Goal: Communication & Community: Answer question/provide support

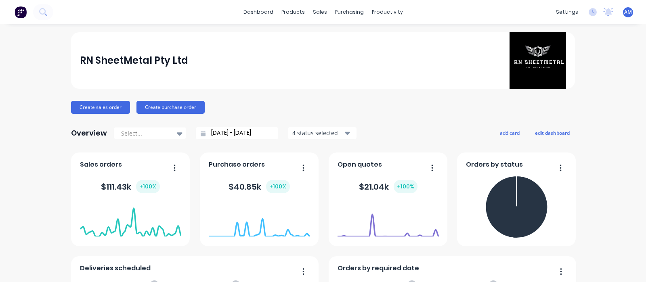
click at [624, 12] on span "AM" at bounding box center [628, 11] width 8 height 7
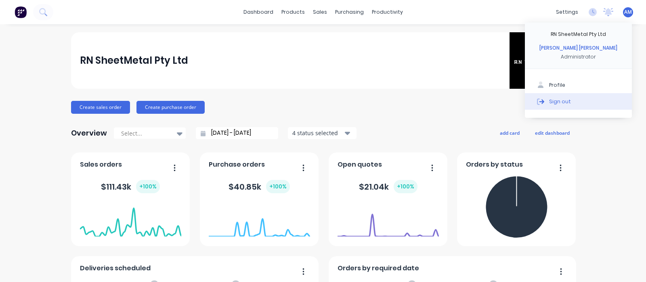
click at [553, 98] on div "Sign out" at bounding box center [560, 101] width 22 height 7
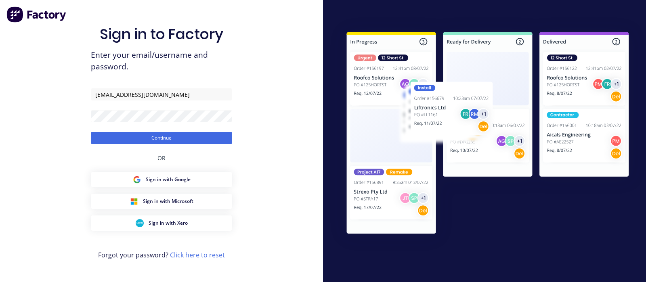
click at [91, 132] on button "Continue" at bounding box center [161, 138] width 141 height 12
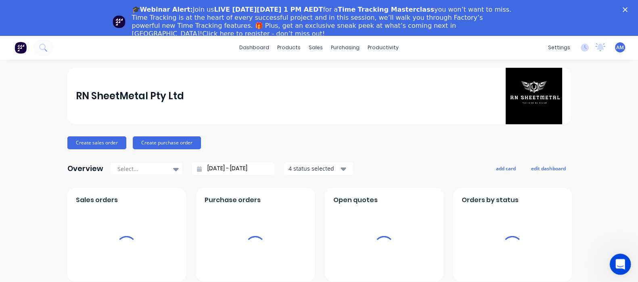
drag, startPoint x: 622, startPoint y: 266, endPoint x: 1230, endPoint y: 504, distance: 652.3
click at [623, 268] on div "Open Intercom Messenger" at bounding box center [619, 263] width 27 height 27
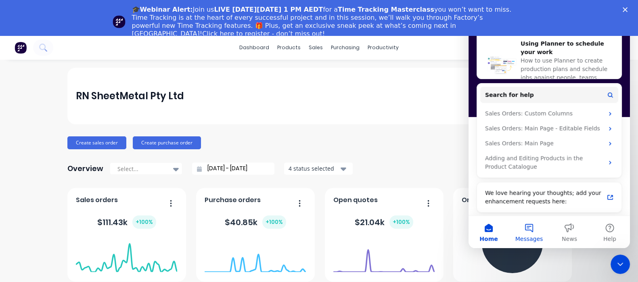
scroll to position [352, 0]
click at [531, 230] on button "Messages" at bounding box center [529, 232] width 40 height 32
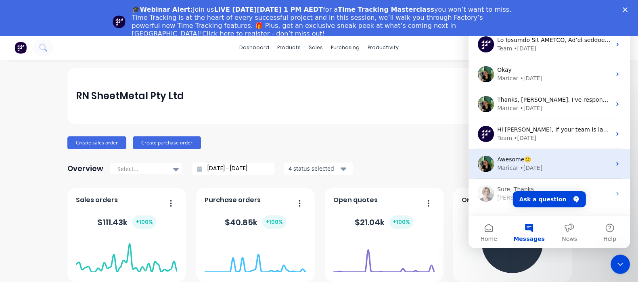
scroll to position [25, 0]
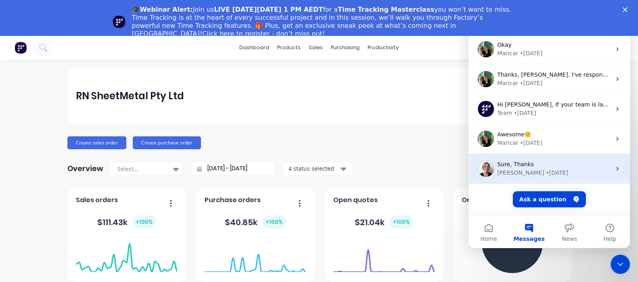
click at [546, 170] on div "• [DATE]" at bounding box center [557, 173] width 23 height 8
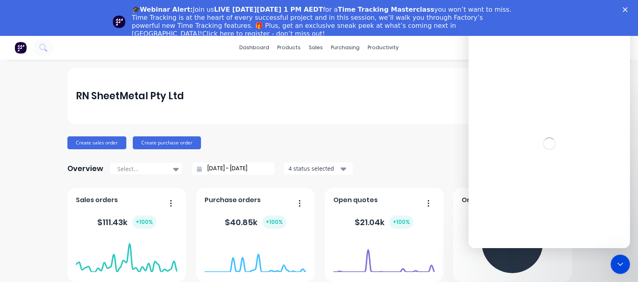
scroll to position [0, 0]
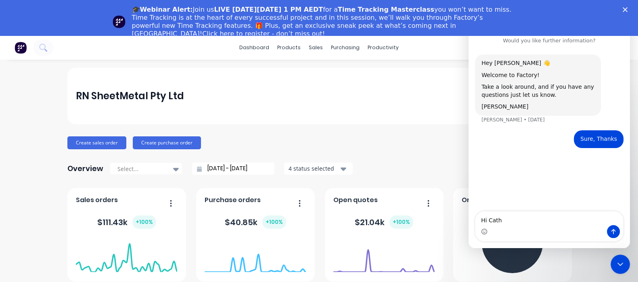
type textarea "Hi [PERSON_NAME]"
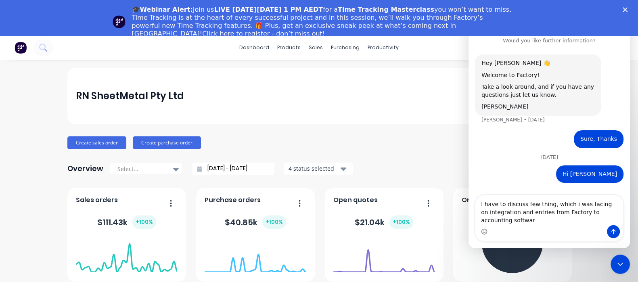
type textarea "I have to discuss few thing, which i was facing on integration and entries from…"
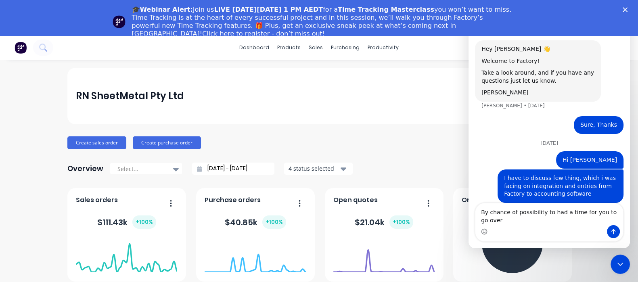
scroll to position [22, 0]
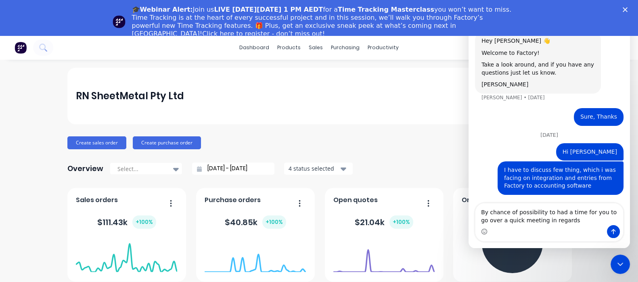
type textarea "By chance of possibility to had a time for you to go over a quick meeting in re…"
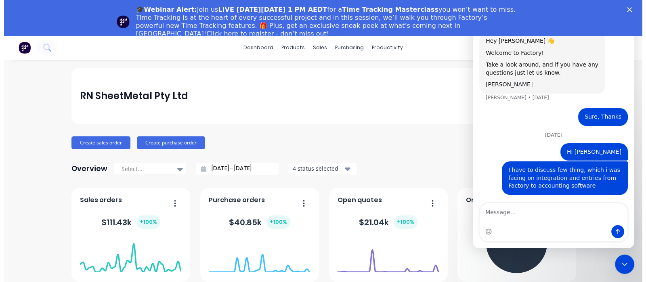
scroll to position [40, 0]
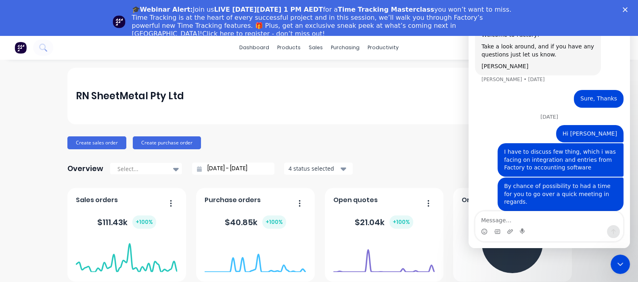
click at [628, 7] on icon "Close" at bounding box center [625, 9] width 5 height 5
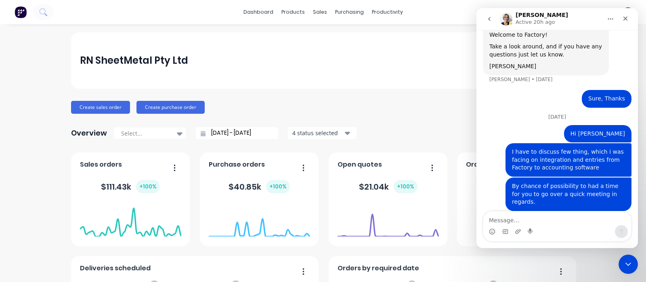
click at [487, 19] on icon "go back" at bounding box center [489, 19] width 6 height 6
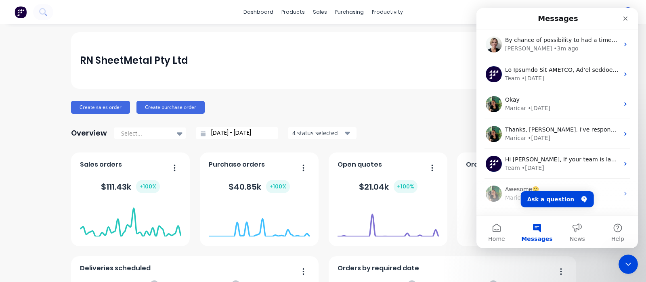
scroll to position [0, 0]
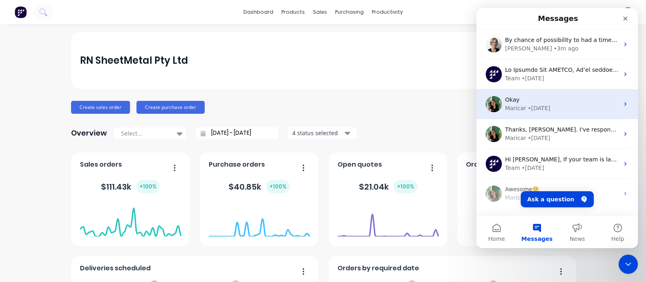
click at [539, 107] on div "• [DATE]" at bounding box center [539, 108] width 23 height 8
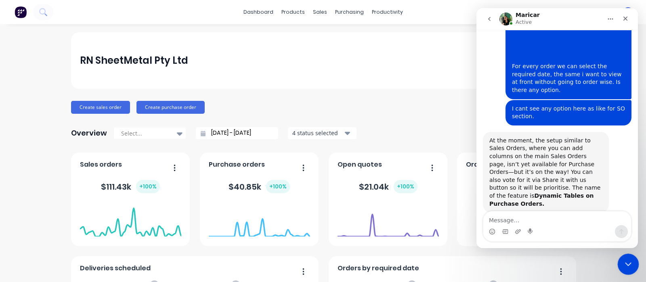
scroll to position [1656, 0]
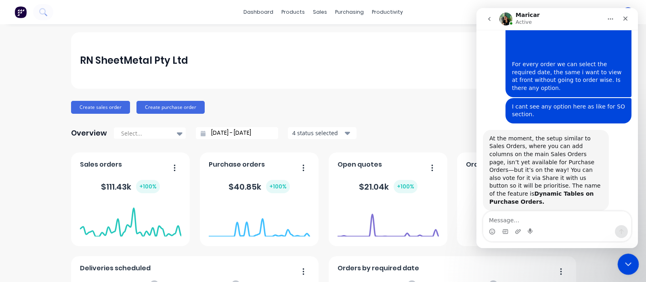
click at [629, 262] on icon "Close Intercom Messenger" at bounding box center [627, 263] width 6 height 3
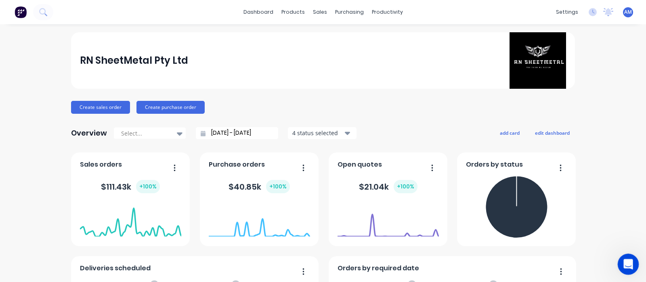
click at [626, 265] on icon "Open Intercom Messenger" at bounding box center [627, 263] width 13 height 13
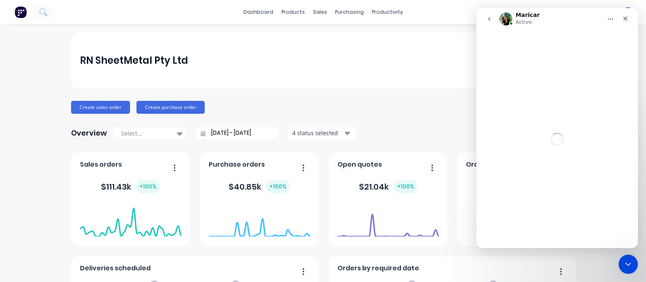
click at [487, 19] on icon "go back" at bounding box center [489, 19] width 6 height 6
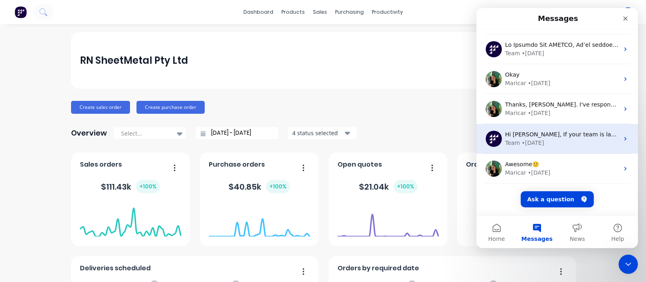
scroll to position [0, 0]
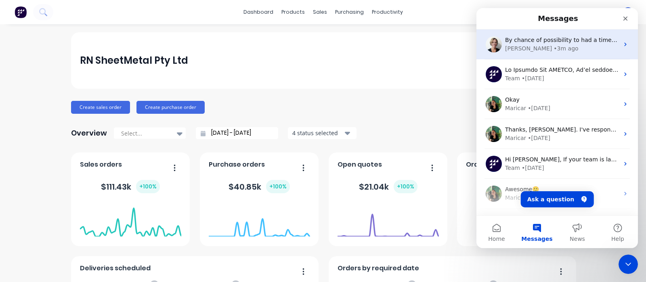
click at [561, 51] on div "[PERSON_NAME] • 3m ago" at bounding box center [562, 48] width 114 height 8
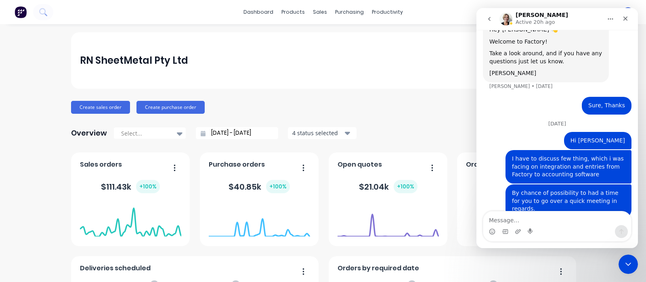
scroll to position [40, 0]
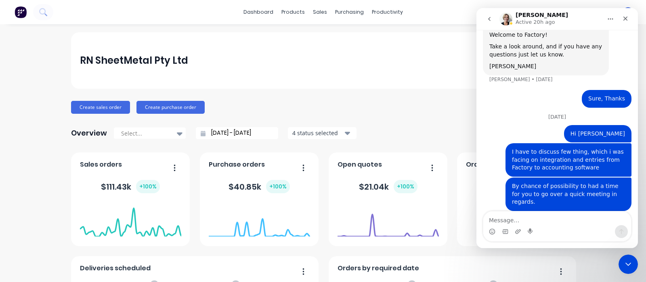
click at [525, 19] on p "Active 20h ago" at bounding box center [535, 22] width 39 height 8
click at [511, 23] on div "Intercom messenger" at bounding box center [511, 23] width 4 height 4
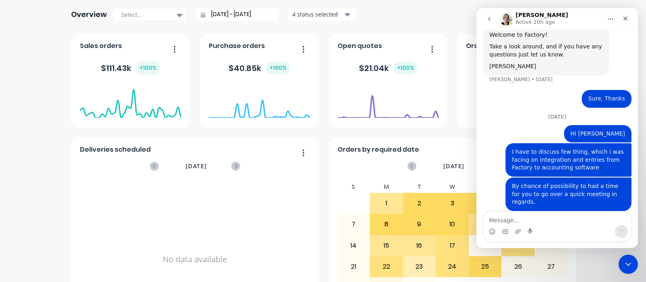
scroll to position [0, 0]
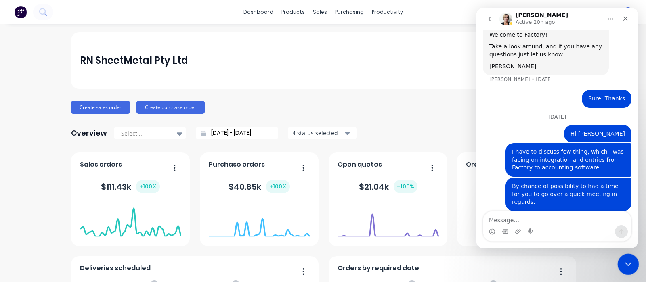
click at [627, 259] on icon "Close Intercom Messenger" at bounding box center [627, 263] width 10 height 10
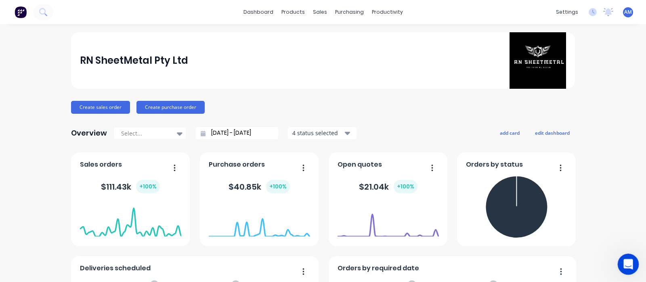
click at [622, 262] on icon "Open Intercom Messenger" at bounding box center [627, 263] width 13 height 13
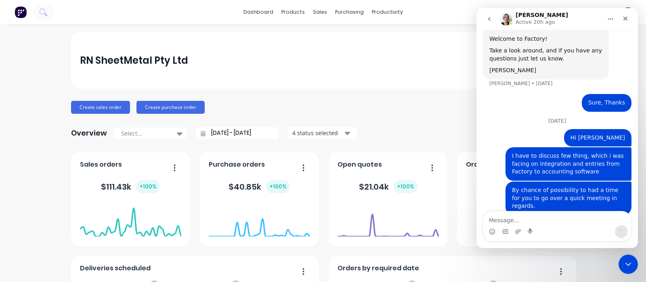
scroll to position [40, 0]
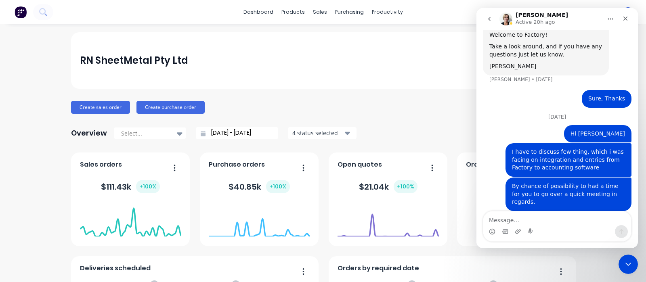
click at [357, 69] on div "RN SheetMetal Pty Ltd" at bounding box center [323, 60] width 486 height 57
click at [377, 9] on div "productivity" at bounding box center [387, 12] width 39 height 12
click at [356, 109] on div "Create sales order Create purchase order" at bounding box center [323, 107] width 504 height 13
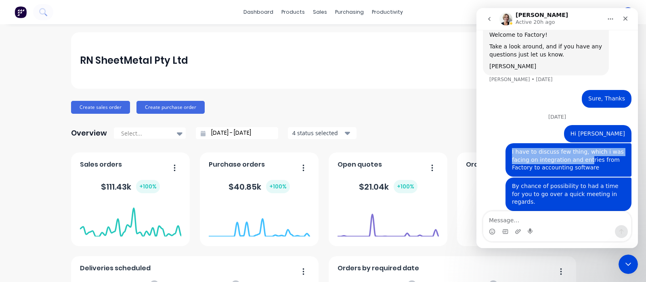
drag, startPoint x: 505, startPoint y: 150, endPoint x: 581, endPoint y: 162, distance: 77.2
click at [581, 162] on div "I have to discuss few thing, which i was facing on integration and entries from…" at bounding box center [568, 160] width 126 height 34
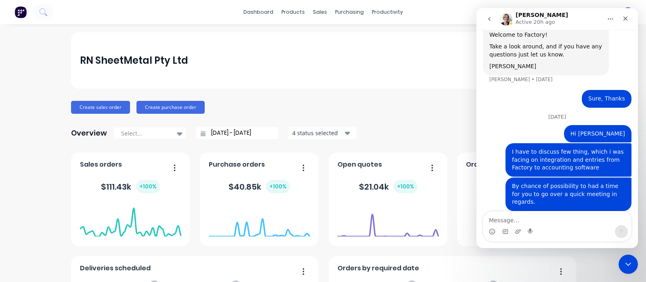
click at [616, 184] on div "By chance of possibility to had a time for you to go over a quick meeting in re…" at bounding box center [568, 194] width 113 height 24
click at [613, 189] on div "By chance of possibility to had a time for you to go over a quick meeting in re…" at bounding box center [568, 194] width 113 height 24
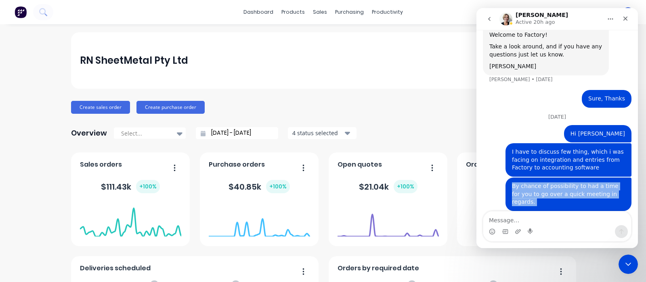
click at [613, 189] on div "By chance of possibility to had a time for you to go over a quick meeting in re…" at bounding box center [568, 194] width 113 height 24
click at [602, 192] on div "By chance of possibility to had a time for you to go over a quick meeting in re…" at bounding box center [568, 194] width 113 height 24
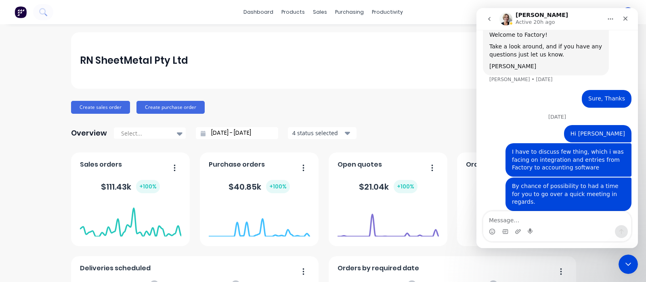
click at [602, 192] on div "By chance of possibility to had a time for you to go over a quick meeting in re…" at bounding box center [568, 194] width 113 height 24
click at [610, 188] on div "By chance of possibility to had a time for you to go over a quick meeting in re…" at bounding box center [568, 194] width 113 height 24
drag, startPoint x: 537, startPoint y: 188, endPoint x: 580, endPoint y: 207, distance: 46.6
click at [580, 207] on div "By chance of possibility to had a time for you to go over a quick meeting in re…" at bounding box center [557, 199] width 149 height 43
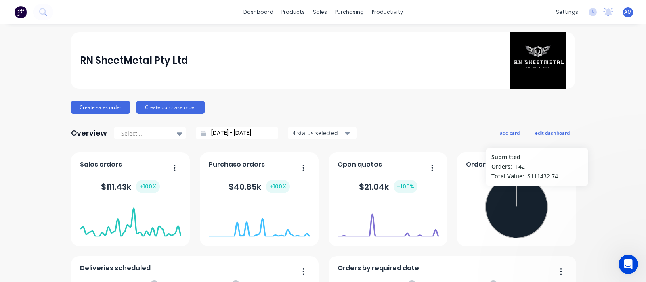
click at [533, 189] on icon at bounding box center [516, 207] width 62 height 62
click at [626, 266] on icon "Open Intercom Messenger" at bounding box center [627, 263] width 13 height 13
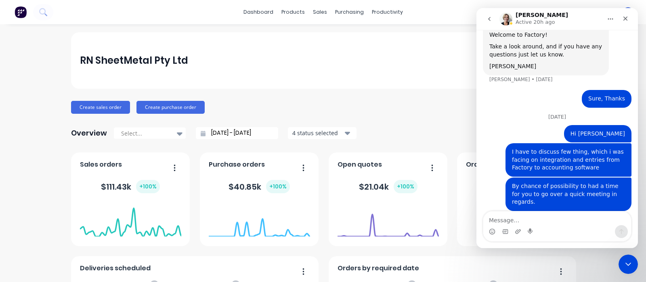
click at [618, 197] on div "By chance of possibility to had a time for you to go over a quick meeting in re…" at bounding box center [568, 194] width 113 height 24
click at [299, 61] on div "RN SheetMetal Pty Ltd" at bounding box center [323, 60] width 486 height 57
click at [287, 75] on div "RN SheetMetal Pty Ltd" at bounding box center [323, 60] width 486 height 57
drag, startPoint x: 585, startPoint y: 170, endPoint x: 509, endPoint y: 159, distance: 77.0
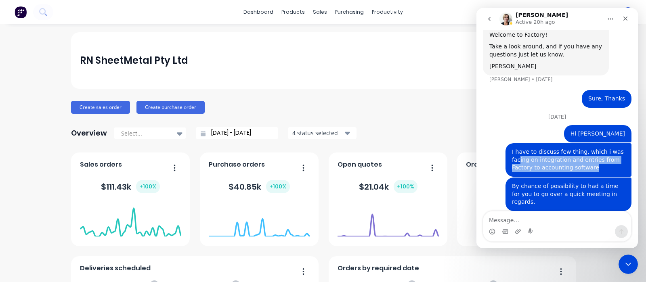
click at [512, 159] on div "I have to discuss few thing, which i was facing on integration and entries from…" at bounding box center [568, 160] width 113 height 24
drag, startPoint x: 507, startPoint y: 151, endPoint x: 587, endPoint y: 169, distance: 82.8
click at [587, 169] on div "I have to discuss few thing, which i was facing on integration and entries from…" at bounding box center [568, 160] width 113 height 24
click at [491, 16] on icon "go back" at bounding box center [489, 19] width 6 height 6
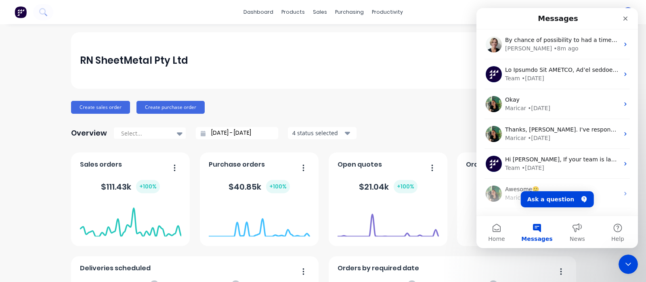
scroll to position [0, 0]
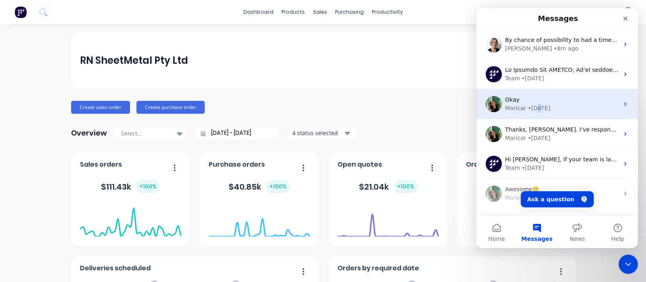
click at [541, 113] on div "Okay Maricar • [DATE]" at bounding box center [556, 104] width 161 height 30
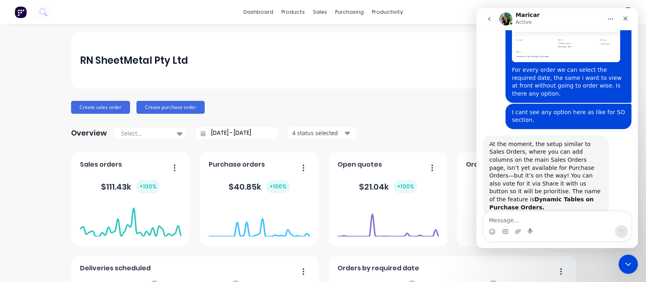
scroll to position [1656, 0]
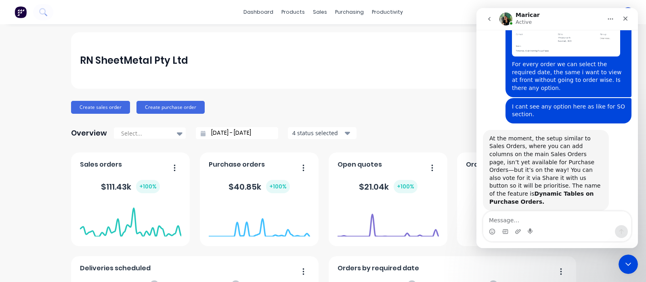
click at [488, 19] on icon "go back" at bounding box center [489, 19] width 6 height 6
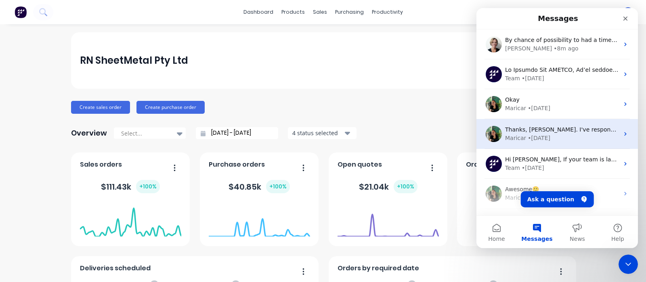
scroll to position [25, 0]
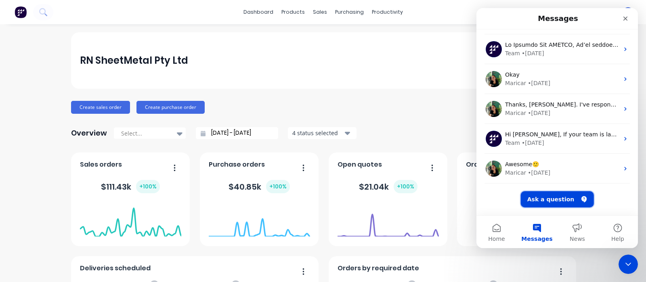
click at [552, 199] on button "Ask a question" at bounding box center [557, 199] width 73 height 16
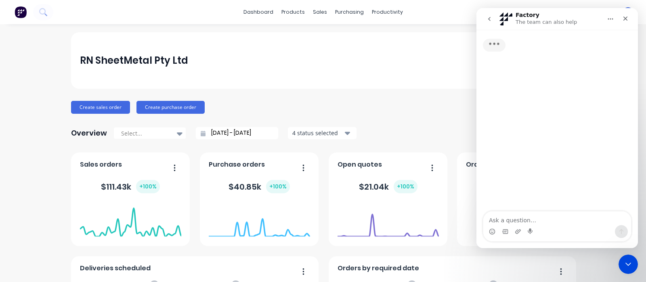
scroll to position [0, 0]
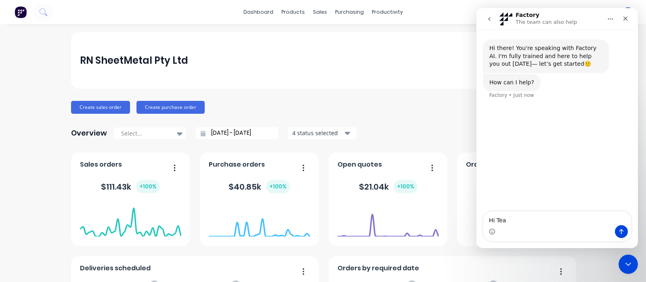
type textarea "Hi Team"
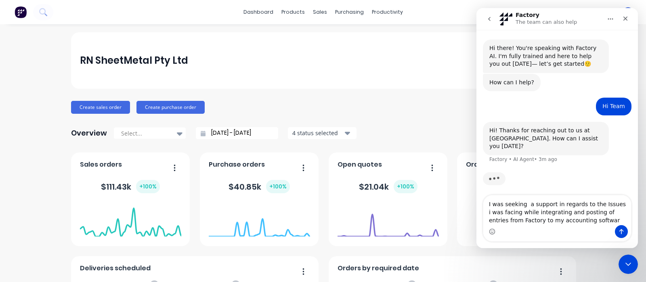
type textarea "I was seeking a support in regards to the Issues i was facing while integrating…"
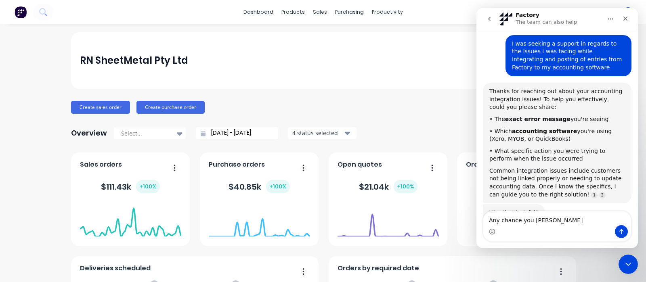
scroll to position [146, 0]
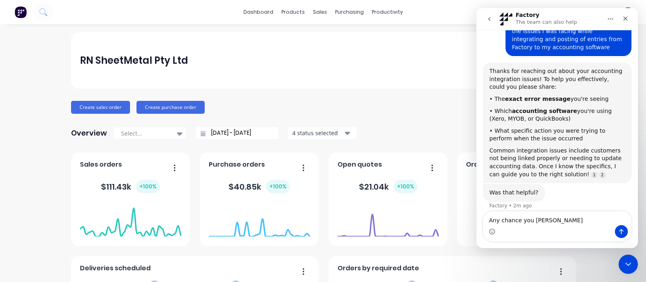
type textarea "Any chance you [PERSON_NAME]"
drag, startPoint x: 551, startPoint y: 227, endPoint x: 476, endPoint y: 218, distance: 75.2
click at [476, 218] on div "Any chance you [PERSON_NAME] Any chance you [PERSON_NAME]" at bounding box center [556, 226] width 161 height 31
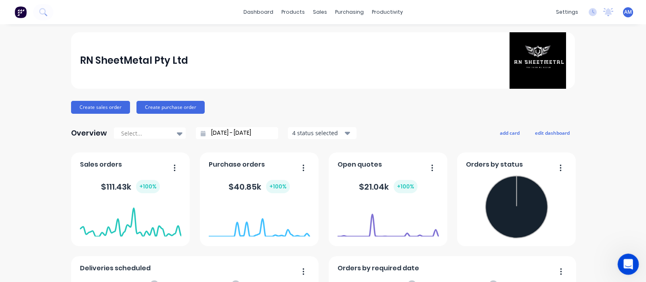
click at [625, 266] on icon "Open Intercom Messenger" at bounding box center [627, 263] width 13 height 13
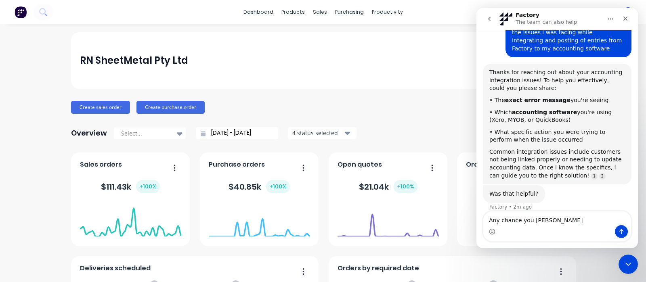
click at [517, 224] on textarea "Any chance you [PERSON_NAME]" at bounding box center [557, 219] width 148 height 14
type textarea "Any chance you [PERSON_NAME]"
type textarea "Xero"
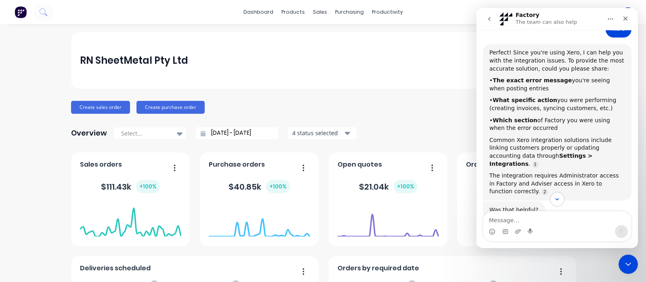
scroll to position [343, 0]
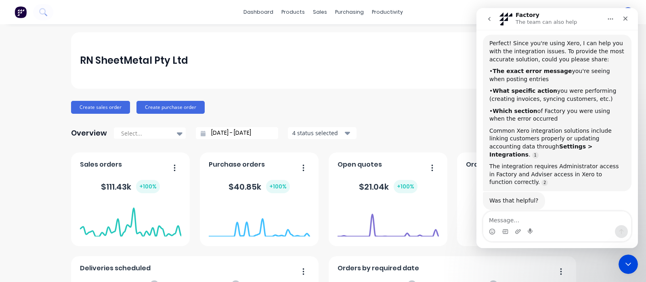
click at [513, 219] on textarea "Message…" at bounding box center [557, 219] width 148 height 14
type textarea "Its not about the Integrating issue exactly"
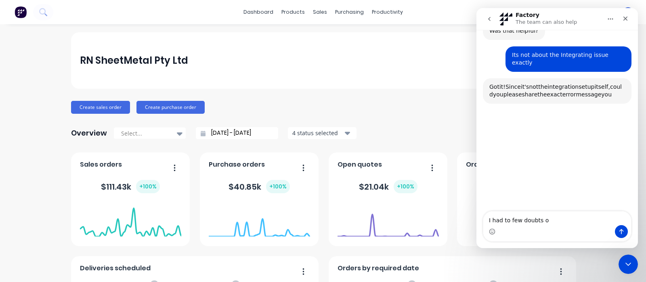
scroll to position [517, 0]
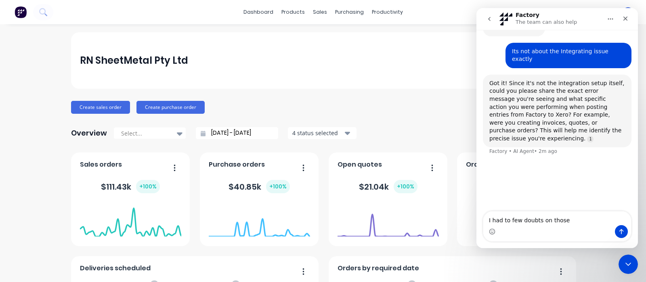
type textarea "I had to few doubts on those"
click at [495, 19] on button "go back" at bounding box center [489, 18] width 15 height 15
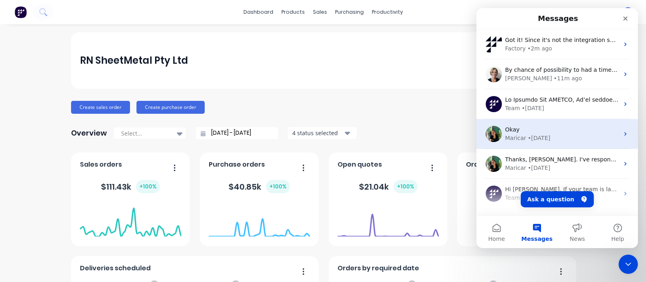
click at [618, 127] on div "Okay Maricar • [DATE]" at bounding box center [556, 134] width 161 height 30
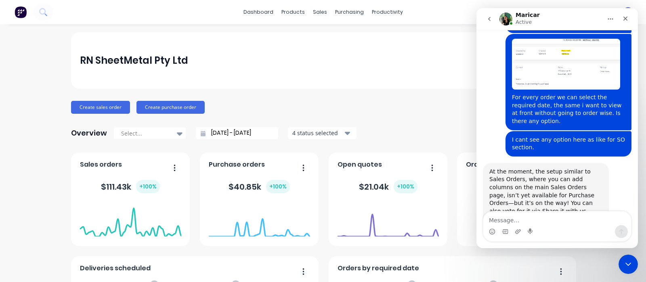
scroll to position [1656, 0]
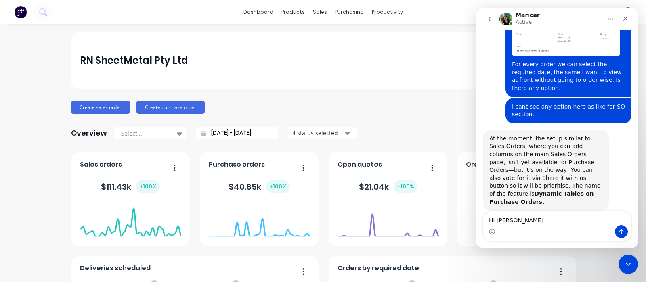
type textarea "Hi [PERSON_NAME]"
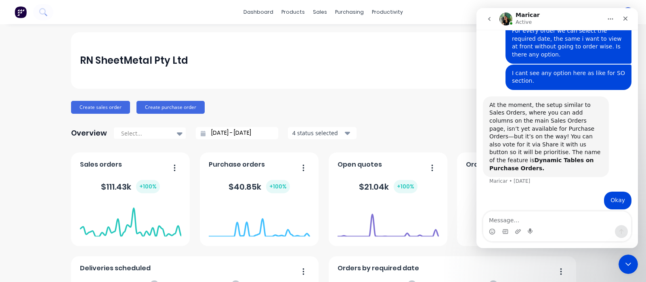
scroll to position [1692, 0]
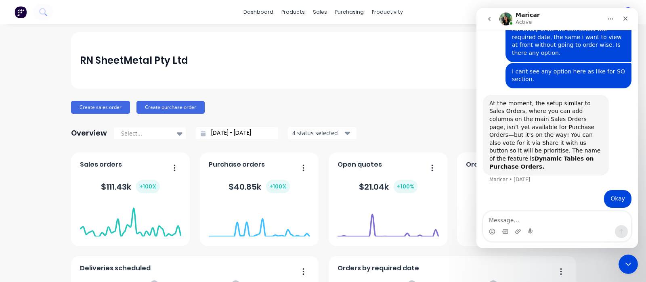
click at [491, 16] on icon "go back" at bounding box center [489, 19] width 6 height 6
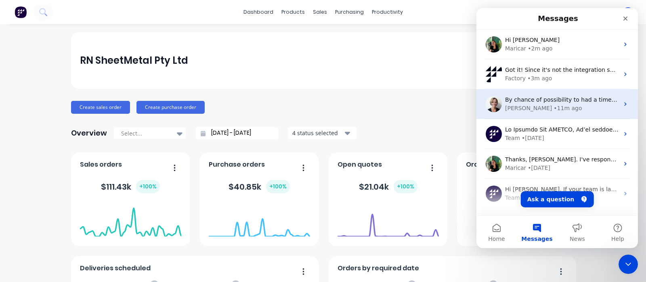
scroll to position [0, 0]
click at [569, 106] on div "[PERSON_NAME] • 11m ago" at bounding box center [562, 108] width 114 height 8
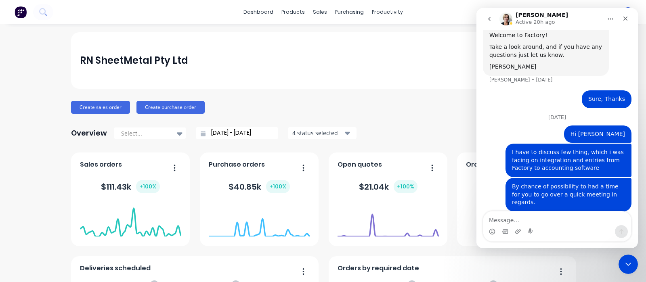
scroll to position [40, 0]
click at [486, 20] on icon "go back" at bounding box center [489, 19] width 6 height 6
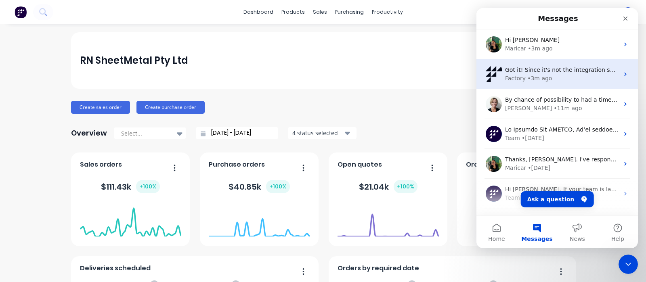
scroll to position [0, 0]
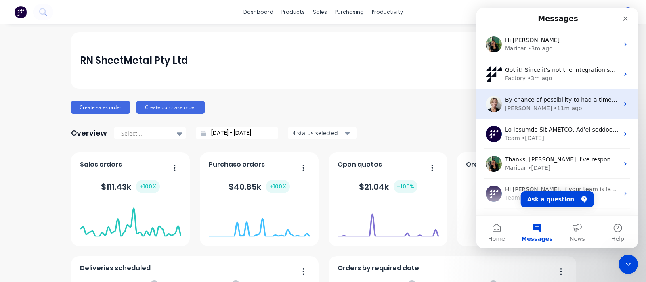
click at [553, 105] on div "• 11m ago" at bounding box center [567, 108] width 28 height 8
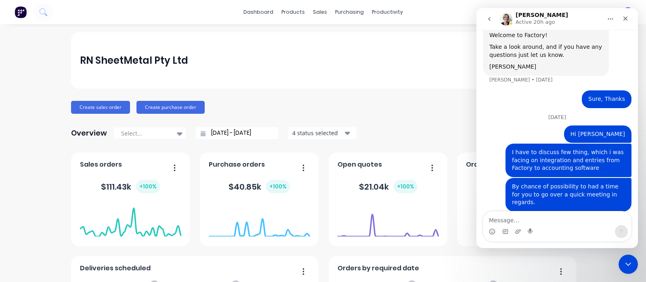
scroll to position [40, 0]
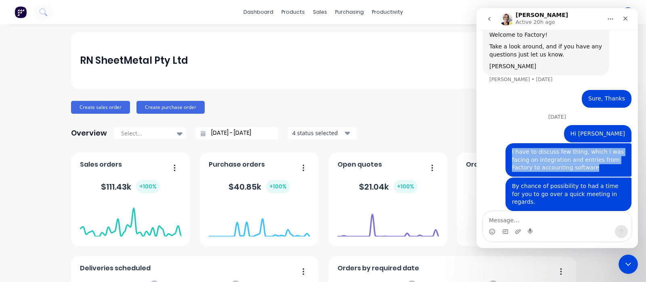
drag, startPoint x: 586, startPoint y: 170, endPoint x: 499, endPoint y: 140, distance: 92.2
click at [499, 142] on div "Hey [PERSON_NAME] 👋 Welcome to Factory! Take a look around, and if you have any…" at bounding box center [557, 117] width 149 height 207
click at [492, 19] on icon "go back" at bounding box center [489, 19] width 6 height 6
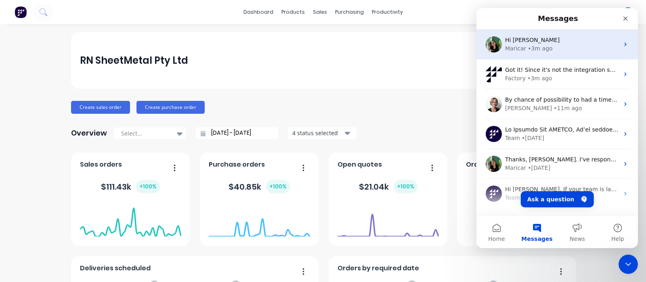
click at [537, 31] on div "Hi [PERSON_NAME] • 3m ago" at bounding box center [556, 44] width 161 height 30
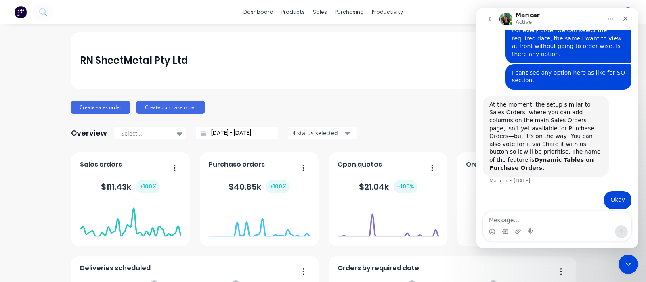
scroll to position [1692, 0]
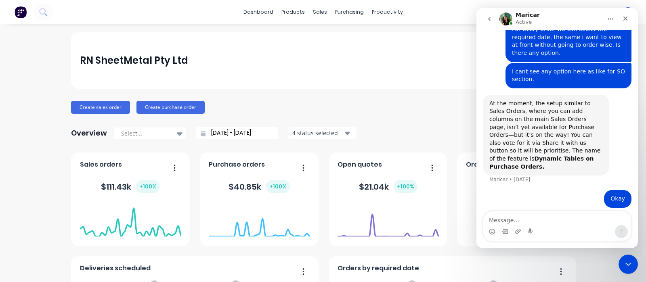
click at [521, 219] on textarea "Message…" at bounding box center [557, 219] width 148 height 14
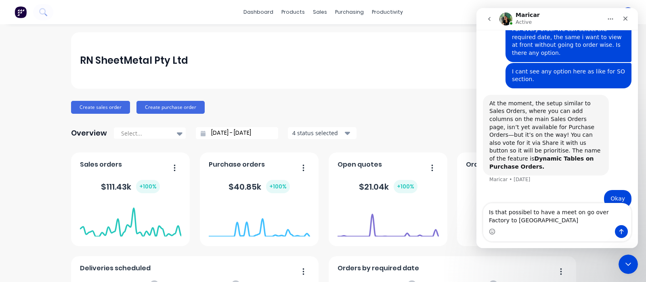
scroll to position [1700, 0]
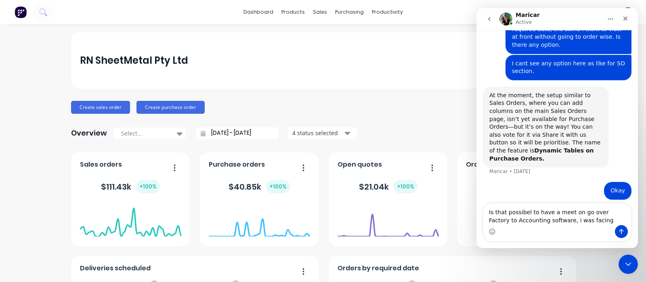
click at [527, 212] on textarea "Is that possibel to have a meet on go over Factory to Accounting software, i wa…" at bounding box center [557, 214] width 148 height 22
click at [577, 224] on textarea "Is that possible to have a meet on go over Factory to Accounting software, i wa…" at bounding box center [557, 214] width 148 height 22
type textarea "Is that possible to have a meet on go over Factory to Accounting software."
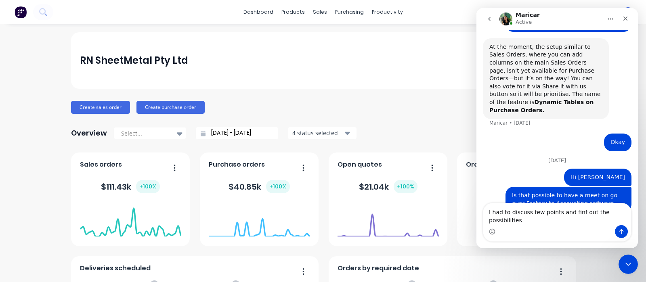
scroll to position [1748, 0]
click at [577, 224] on textarea "I had to discuss few points and finf out the possibilities" at bounding box center [557, 214] width 148 height 22
click at [610, 218] on textarea "I had to discuss few points and find out the possibilities" at bounding box center [557, 214] width 148 height 22
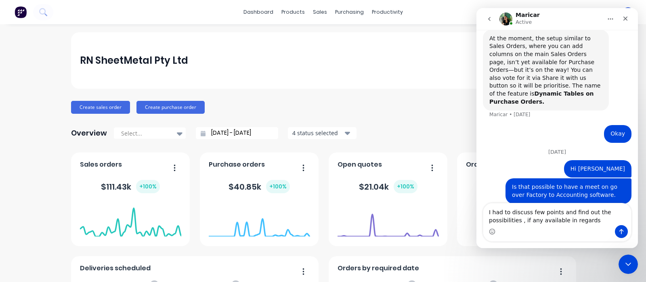
type textarea "I had to discuss few points and find out the possibilities , if any available i…"
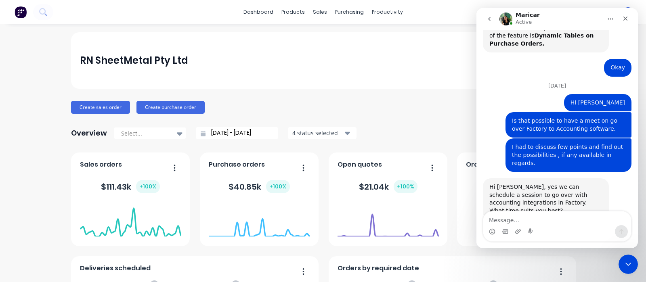
scroll to position [1784, 0]
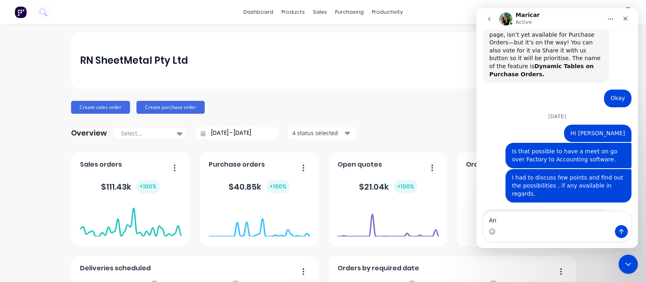
type textarea "A"
type textarea "Any time"
type textarea "A"
type textarea "Good to go with any time"
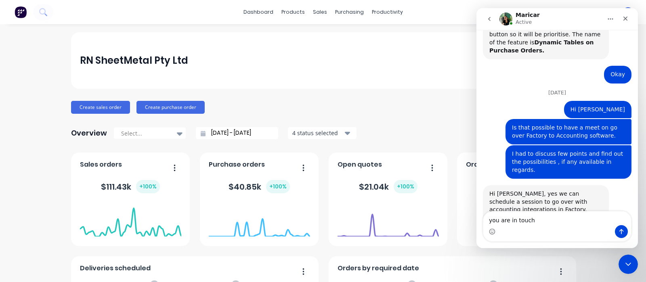
type textarea "you are in touch"
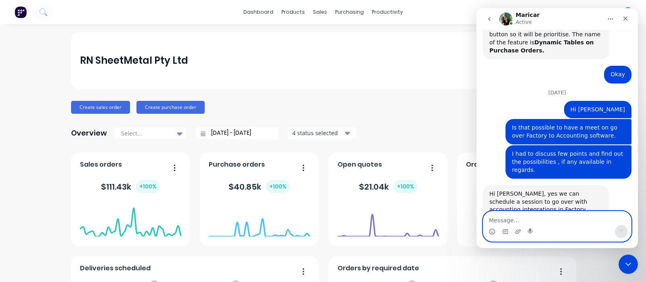
scroll to position [1826, 0]
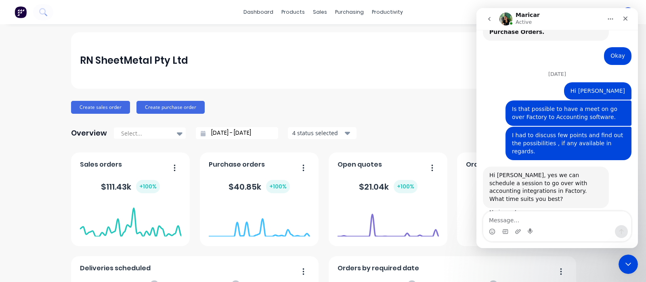
click at [240, 76] on div "RN SheetMetal Pty Ltd" at bounding box center [323, 60] width 486 height 57
click at [317, 18] on div "sales" at bounding box center [320, 12] width 22 height 12
drag, startPoint x: 281, startPoint y: 15, endPoint x: 283, endPoint y: 21, distance: 6.2
click at [281, 17] on div "products" at bounding box center [292, 12] width 31 height 12
click at [296, 38] on div at bounding box center [291, 38] width 12 height 7
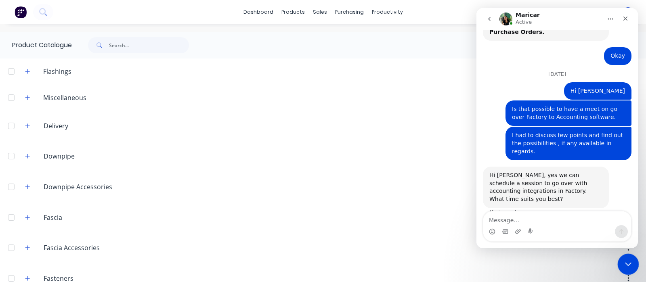
drag, startPoint x: 621, startPoint y: 258, endPoint x: 1235, endPoint y: 513, distance: 664.6
click at [620, 258] on div "Close Intercom Messenger" at bounding box center [626, 263] width 19 height 19
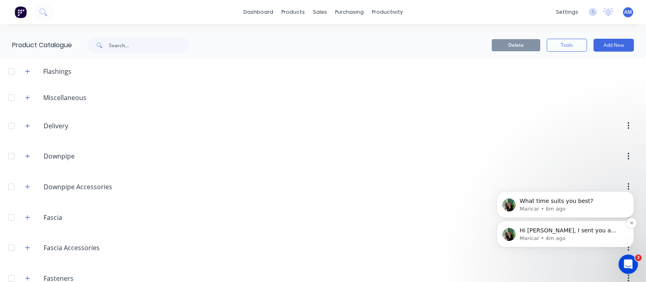
click at [579, 236] on p "Maricar • 4m ago" at bounding box center [572, 238] width 104 height 7
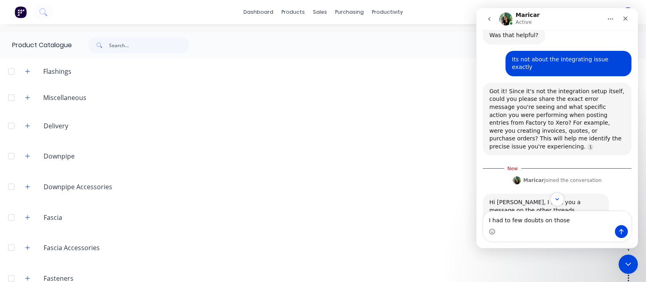
scroll to position [519, 0]
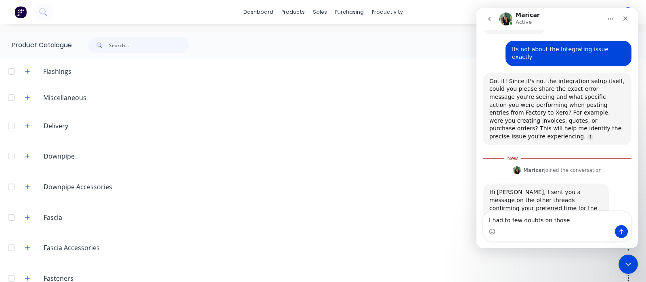
drag, startPoint x: 567, startPoint y: 221, endPoint x: 439, endPoint y: 213, distance: 127.9
click at [476, 213] on html "Maricar Active Hi there! You're speaking with Factory AI. I'm fully trained and…" at bounding box center [556, 128] width 161 height 240
type textarea "Okay"
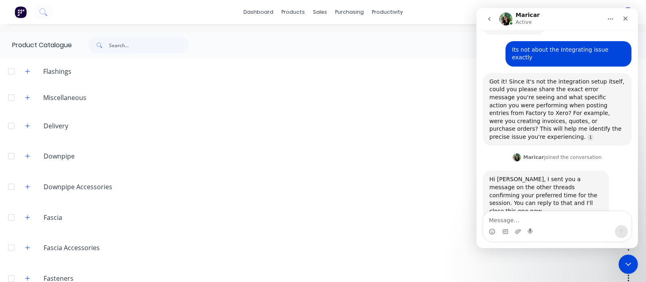
scroll to position [529, 0]
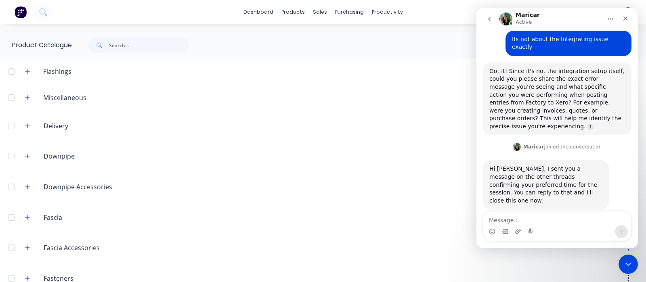
click at [489, 23] on button "go back" at bounding box center [489, 18] width 15 height 15
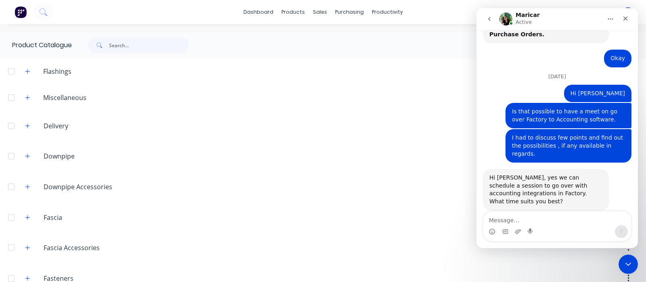
scroll to position [1826, 0]
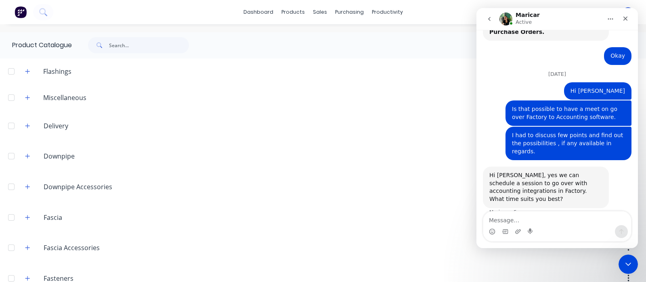
click at [488, 16] on icon "go back" at bounding box center [489, 19] width 6 height 6
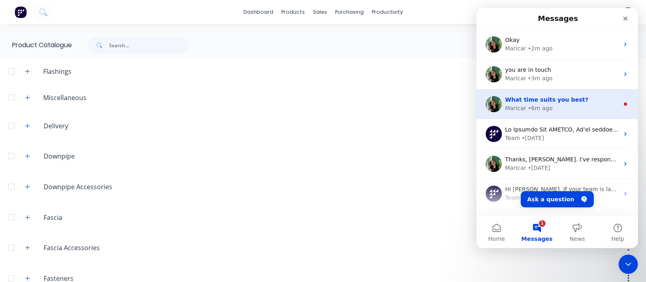
click at [615, 107] on div "What time suits you best? [GEOGRAPHIC_DATA] • 6m ago" at bounding box center [556, 104] width 161 height 30
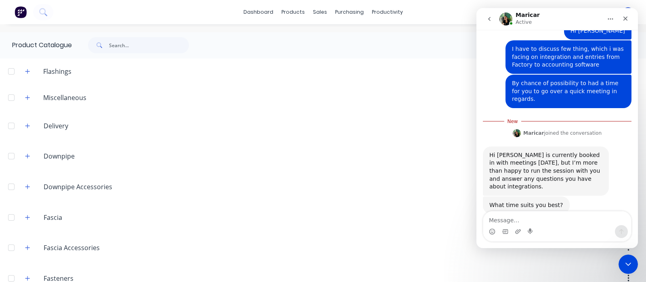
scroll to position [138, 0]
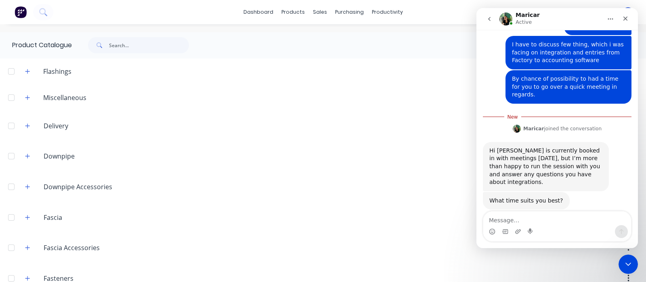
click at [512, 221] on textarea "Message…" at bounding box center [557, 219] width 148 height 14
click at [505, 218] on textarea "Message…" at bounding box center [557, 219] width 148 height 14
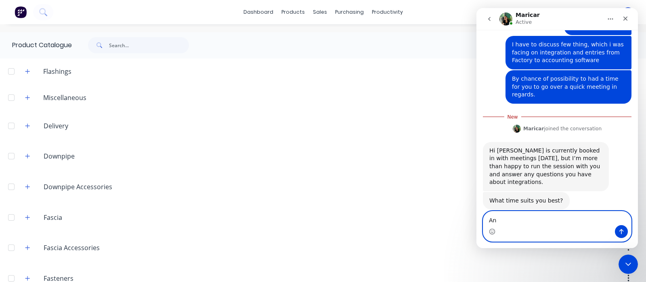
type textarea "A"
type textarea "Good to go now also :)"
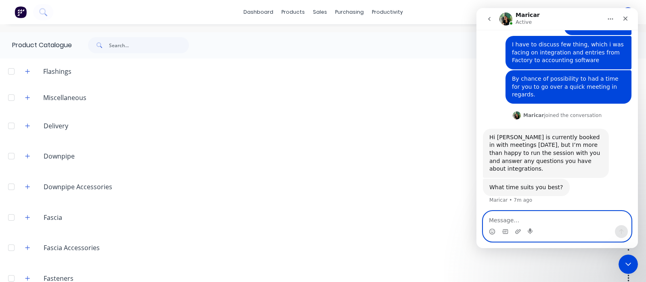
scroll to position [149, 0]
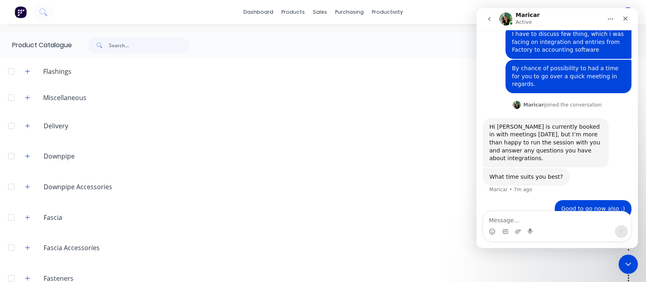
click at [493, 210] on div "Good to go now also :) [PERSON_NAME] • 2m ago" at bounding box center [557, 213] width 149 height 27
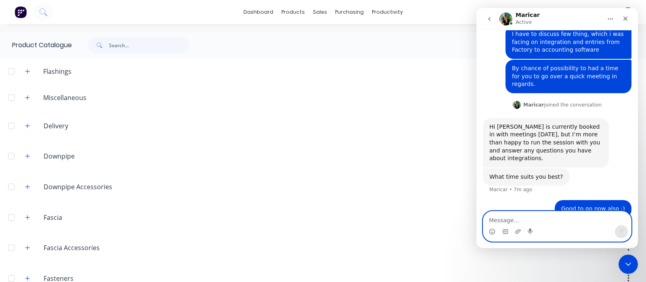
click at [500, 219] on textarea "Message…" at bounding box center [557, 219] width 148 height 14
type textarea "I"
type textarea "I had"
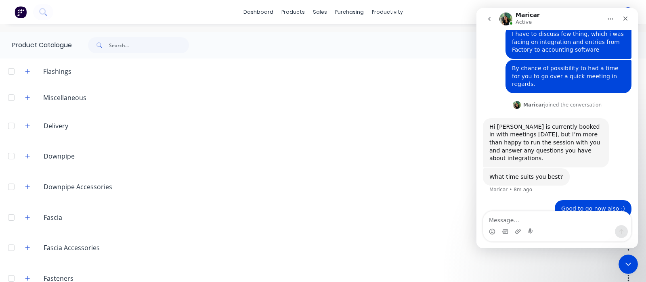
click at [487, 21] on icon "go back" at bounding box center [489, 19] width 6 height 6
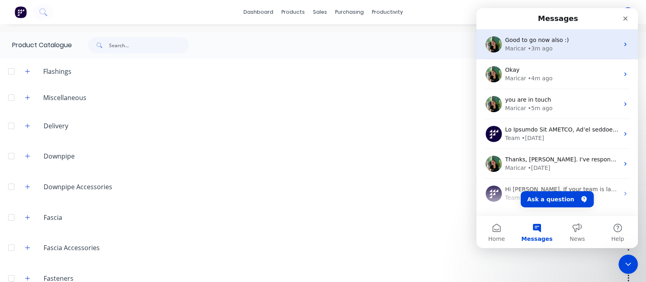
scroll to position [0, 0]
click at [581, 45] on div "Maricar • 3m ago" at bounding box center [562, 48] width 114 height 8
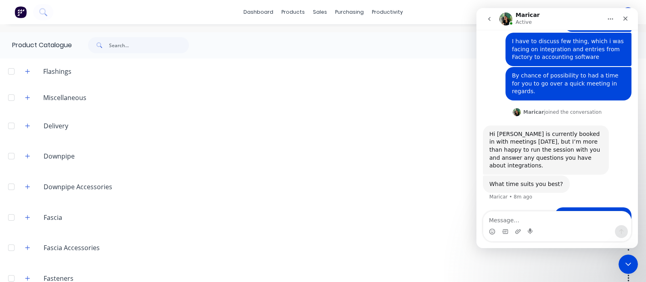
scroll to position [149, 0]
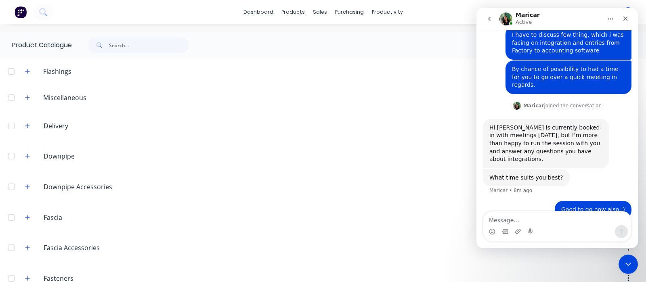
click at [491, 19] on icon "go back" at bounding box center [489, 19] width 6 height 6
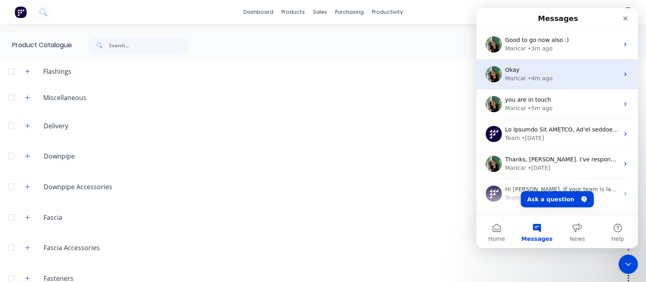
click at [524, 79] on div "Maricar • 4m ago" at bounding box center [562, 78] width 114 height 8
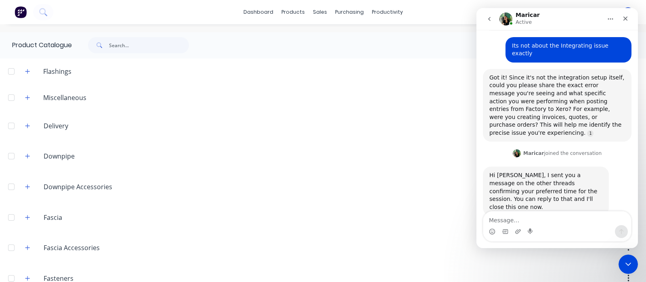
scroll to position [529, 0]
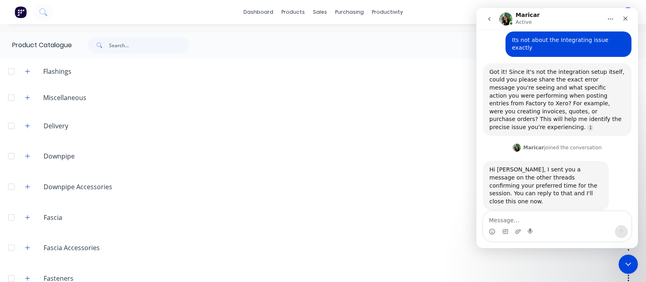
click at [486, 15] on button "go back" at bounding box center [489, 18] width 15 height 15
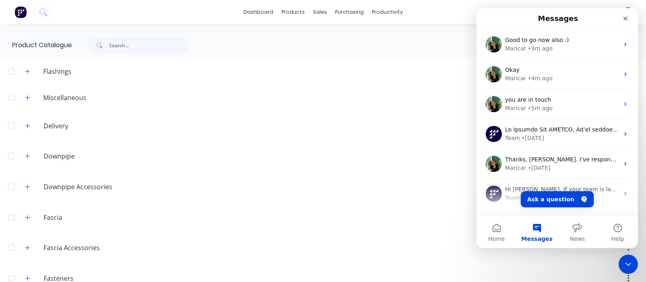
scroll to position [0, 0]
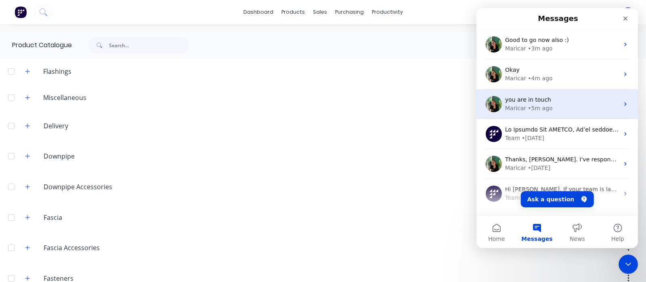
click at [546, 110] on div "• 5m ago" at bounding box center [540, 108] width 25 height 8
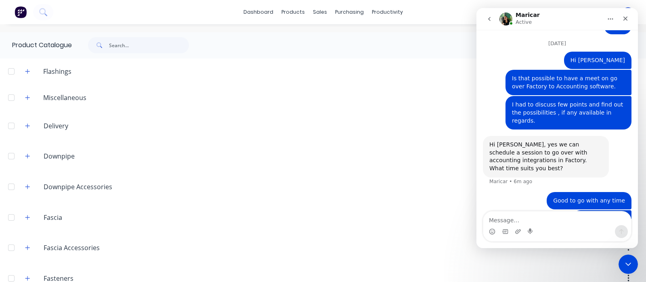
scroll to position [1826, 0]
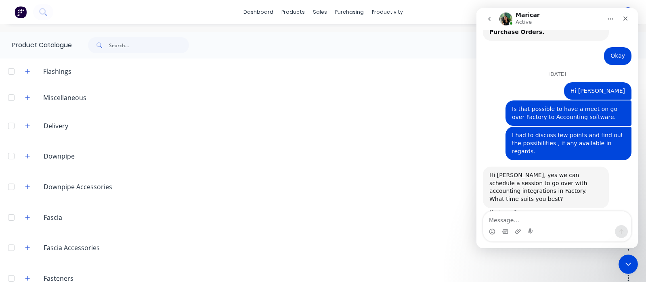
click at [494, 19] on button "go back" at bounding box center [489, 18] width 15 height 15
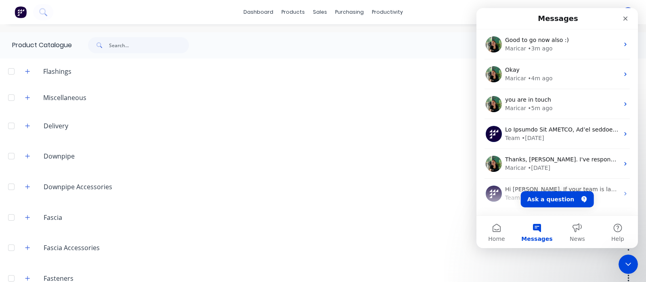
scroll to position [0, 0]
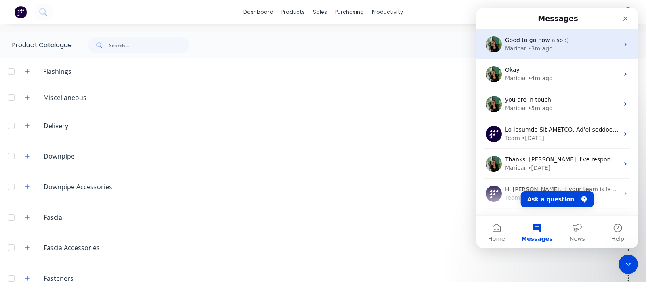
click at [551, 54] on div "Good to go now also :) [GEOGRAPHIC_DATA] • 3m ago" at bounding box center [556, 44] width 161 height 30
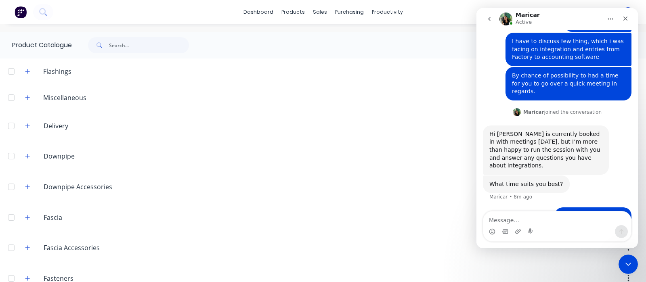
scroll to position [149, 0]
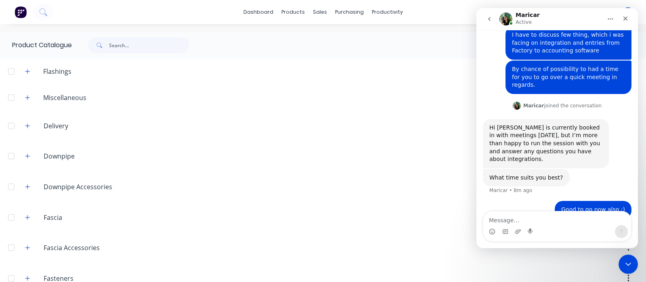
click at [488, 17] on icon "go back" at bounding box center [489, 19] width 6 height 6
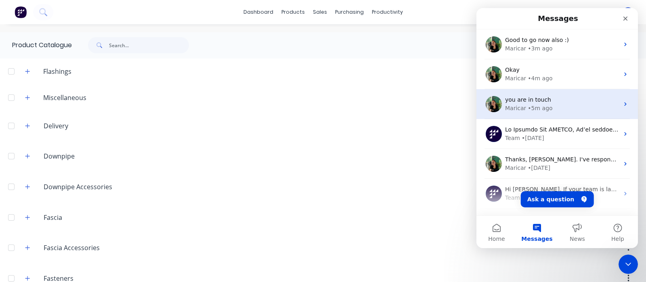
click at [529, 107] on div "• 5m ago" at bounding box center [540, 108] width 25 height 8
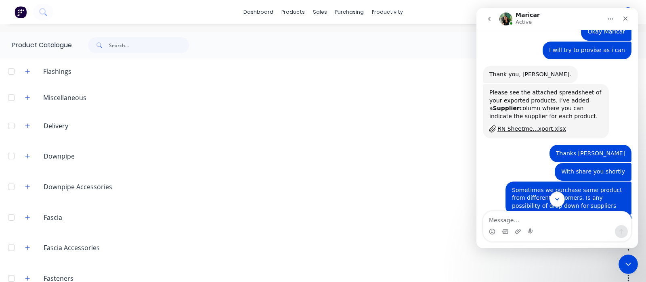
click at [557, 200] on icon "Scroll to bottom" at bounding box center [557, 199] width 4 height 2
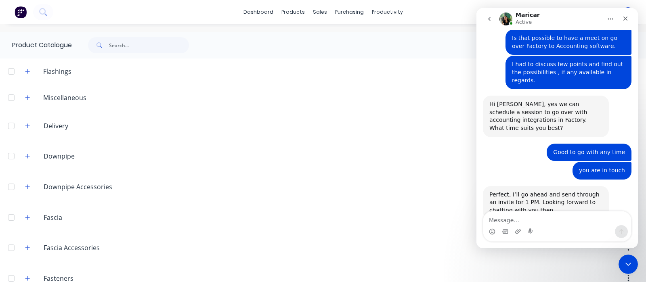
scroll to position [1866, 0]
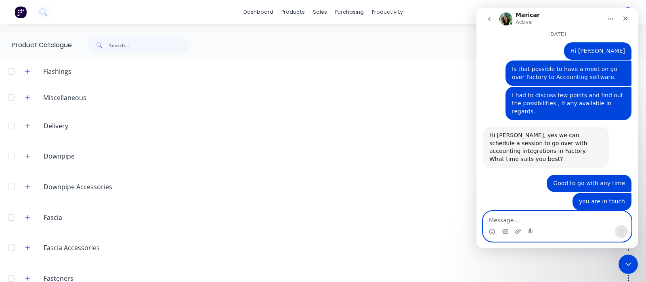
click at [509, 222] on textarea "Message…" at bounding box center [557, 219] width 148 height 14
type textarea "Thats great. Thank you"
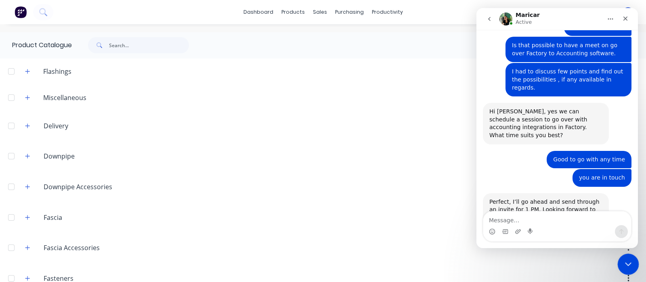
click at [624, 260] on icon "Close Intercom Messenger" at bounding box center [627, 263] width 10 height 10
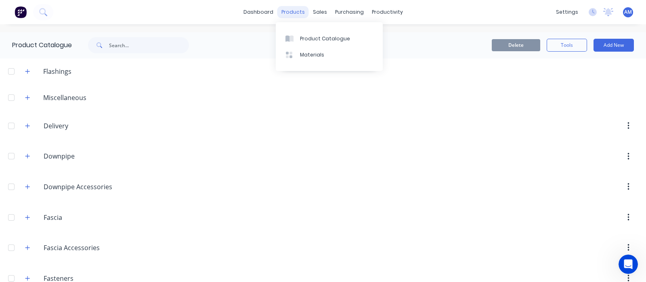
click at [301, 16] on div "products" at bounding box center [292, 12] width 31 height 12
click at [331, 10] on div "purchasing" at bounding box center [349, 12] width 37 height 12
click at [325, 11] on div "sales" at bounding box center [320, 12] width 22 height 12
click at [341, 19] on div "dashboard products sales purchasing productivity dashboard products Product Cat…" at bounding box center [323, 12] width 646 height 24
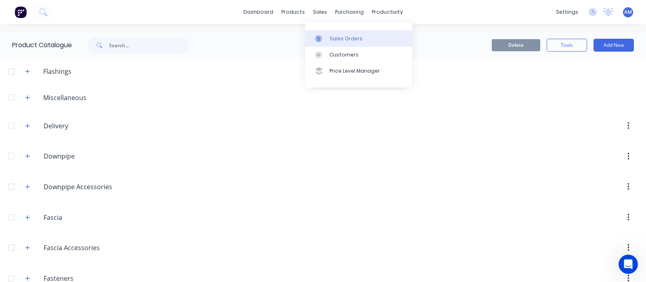
click at [325, 36] on div at bounding box center [321, 38] width 12 height 7
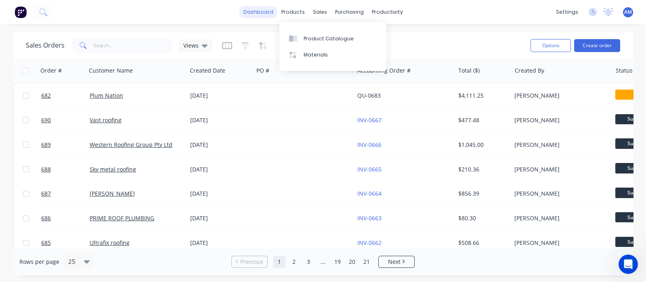
click at [260, 14] on link "dashboard" at bounding box center [258, 12] width 38 height 12
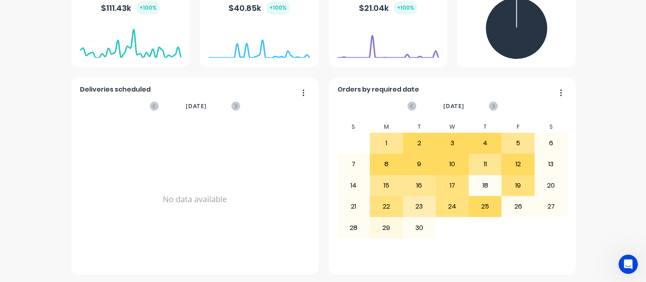
scroll to position [179, 0]
click at [391, 141] on div "1" at bounding box center [386, 143] width 32 height 20
drag, startPoint x: 417, startPoint y: 134, endPoint x: 396, endPoint y: 186, distance: 56.1
click at [417, 138] on div "2" at bounding box center [419, 143] width 32 height 20
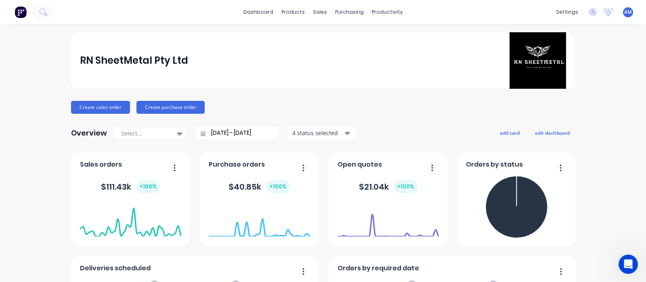
click at [256, 21] on div "dashboard products sales purchasing productivity dashboard products Product Cat…" at bounding box center [323, 12] width 646 height 24
click at [255, 18] on div "dashboard products sales purchasing productivity dashboard products Product Cat…" at bounding box center [323, 12] width 646 height 24
click at [256, 13] on link "dashboard" at bounding box center [258, 12] width 38 height 12
click at [259, 6] on link "dashboard" at bounding box center [258, 12] width 38 height 12
click at [291, 13] on div "products" at bounding box center [292, 12] width 31 height 12
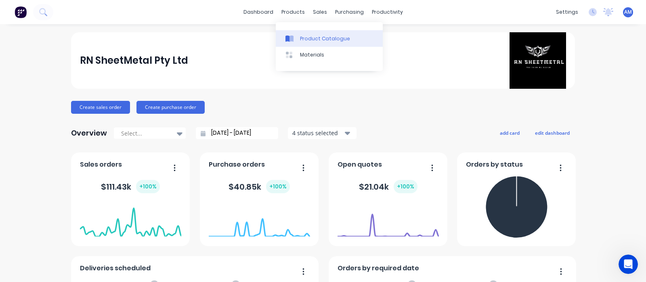
click at [315, 33] on link "Product Catalogue" at bounding box center [329, 38] width 107 height 16
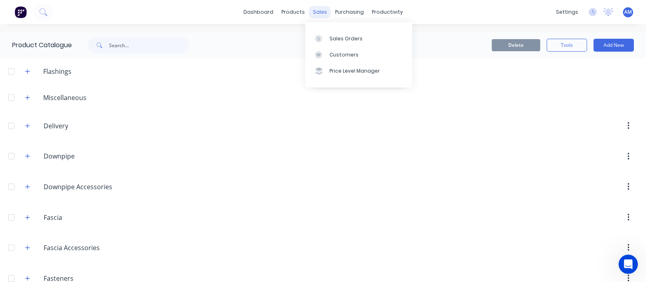
click at [322, 16] on div "sales" at bounding box center [320, 12] width 22 height 12
click at [335, 37] on div "Sales Orders" at bounding box center [345, 38] width 33 height 7
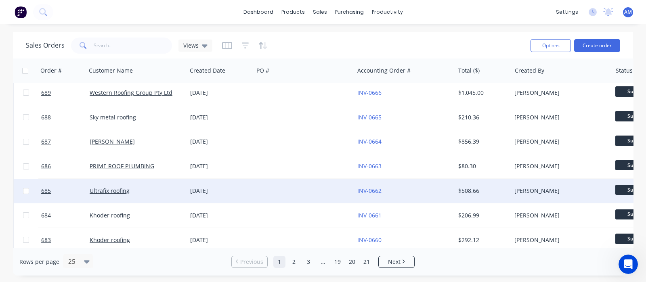
scroll to position [50, 0]
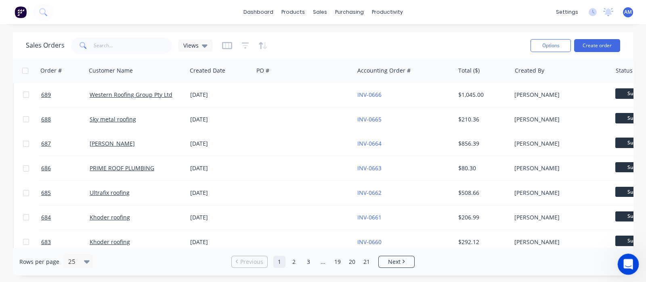
drag, startPoint x: 625, startPoint y: 262, endPoint x: 618, endPoint y: 264, distance: 7.4
click at [625, 262] on icon "Open Intercom Messenger" at bounding box center [627, 263] width 13 height 13
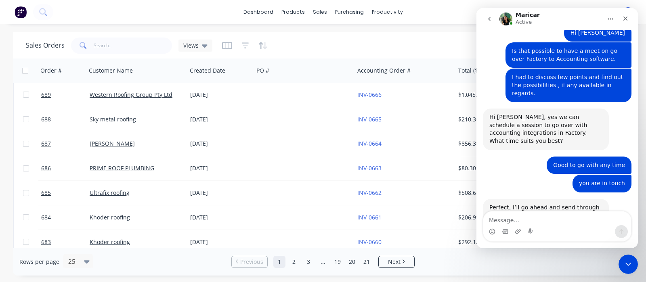
scroll to position [1890, 0]
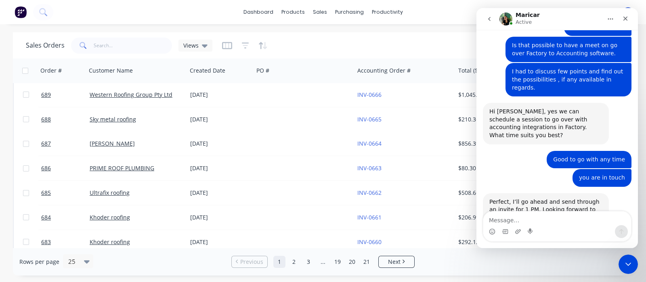
click at [505, 223] on textarea "Message…" at bounding box center [557, 219] width 148 height 14
type textarea "H"
type textarea "I really sorry."
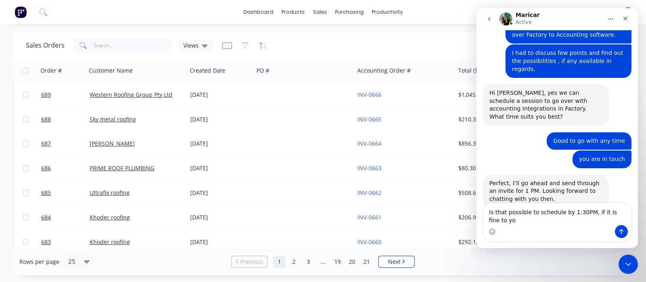
type textarea "Is that possible to schedule by 1:30PM, if it is fine to you"
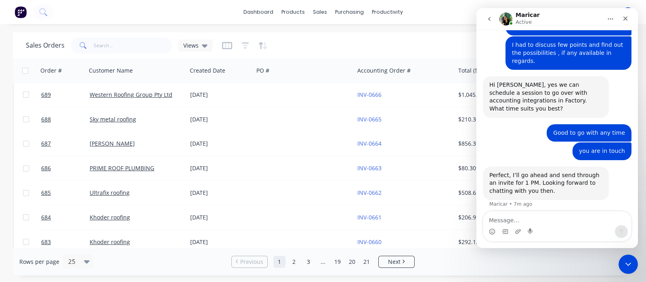
scroll to position [1935, 0]
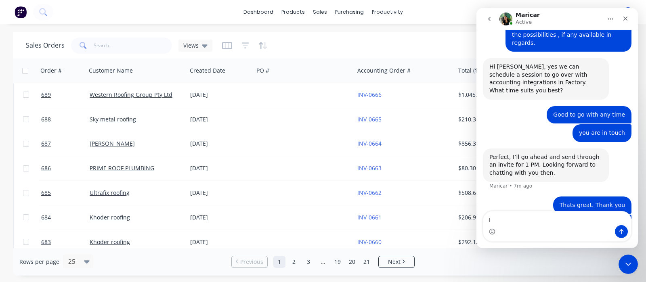
type textarea "I"
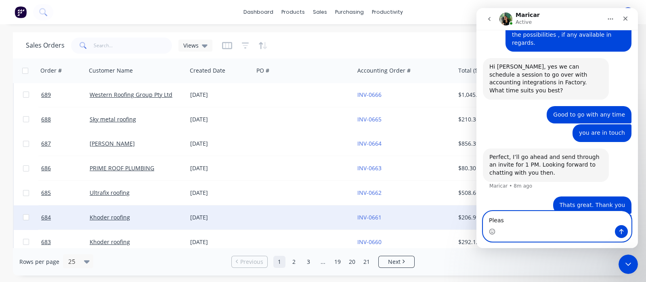
type textarea "Please"
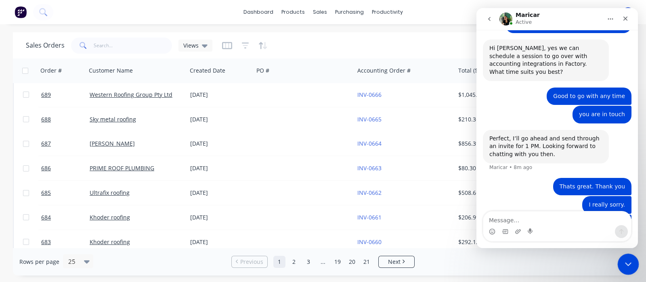
click at [623, 260] on icon "Close Intercom Messenger" at bounding box center [627, 263] width 10 height 10
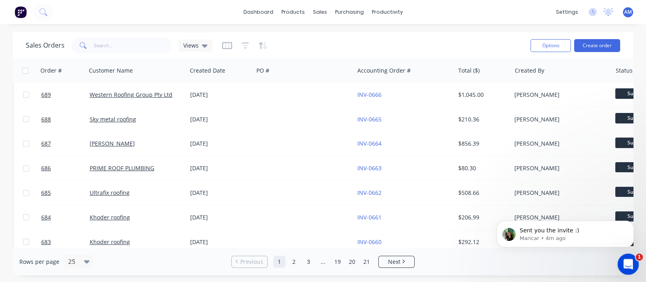
scroll to position [0, 0]
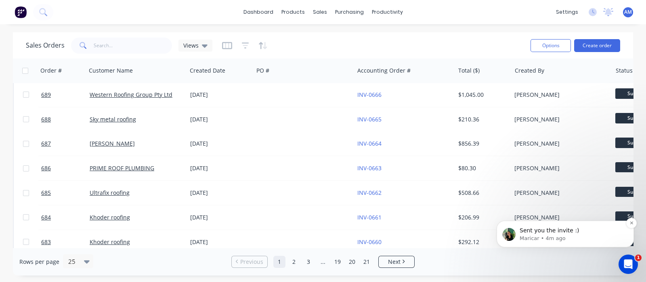
click at [561, 229] on span "Sent you the invite :)" at bounding box center [550, 230] width 60 height 6
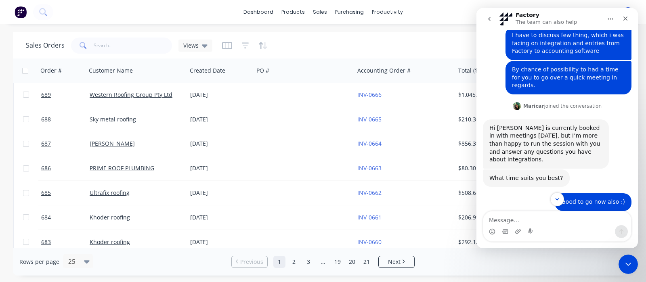
scroll to position [187, 0]
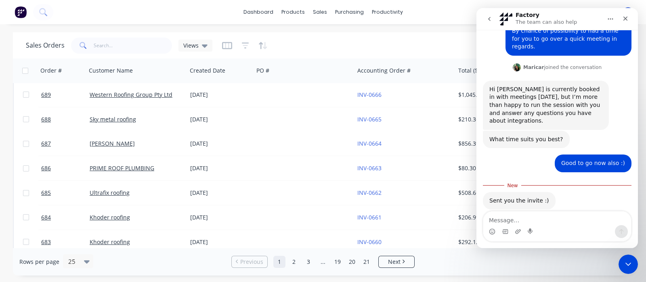
click at [502, 221] on textarea "Message…" at bounding box center [557, 219] width 148 height 14
click at [488, 14] on button "go back" at bounding box center [489, 18] width 15 height 15
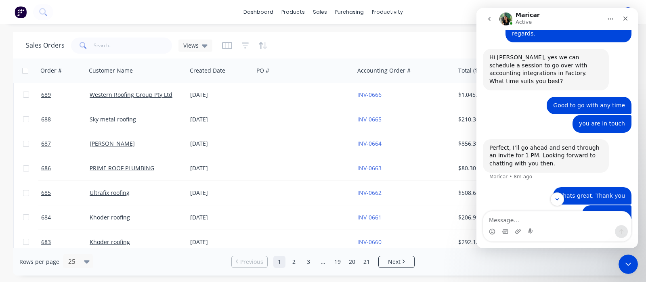
scroll to position [1954, 0]
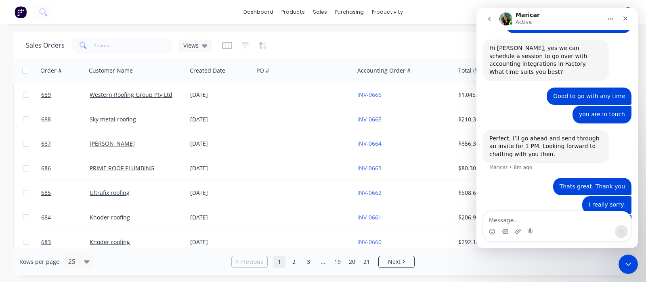
click at [527, 19] on p "Active" at bounding box center [524, 22] width 16 height 8
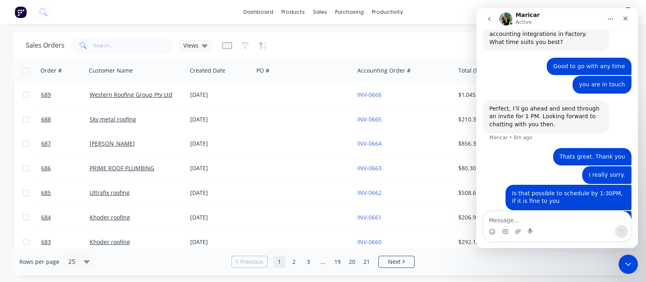
scroll to position [1984, 0]
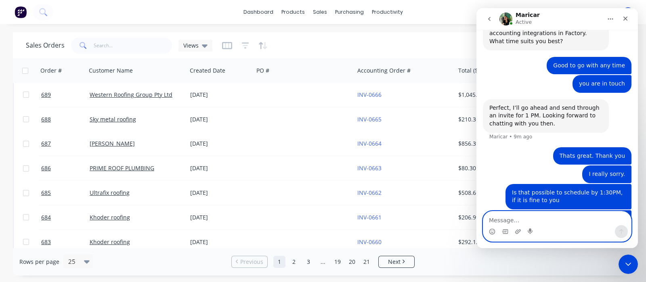
click at [493, 217] on textarea "Message…" at bounding box center [557, 219] width 148 height 14
type textarea "I realised"
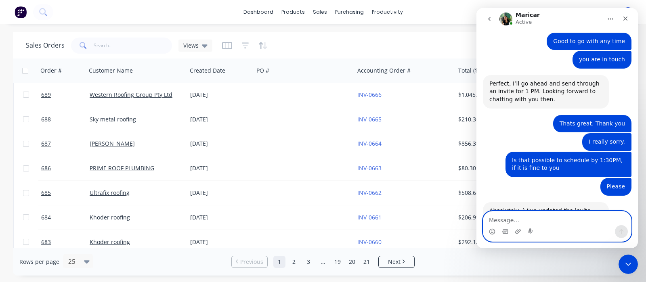
scroll to position [1977, 0]
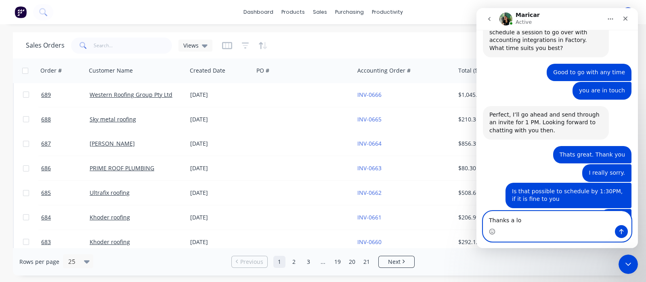
type textarea "Thanks a lot"
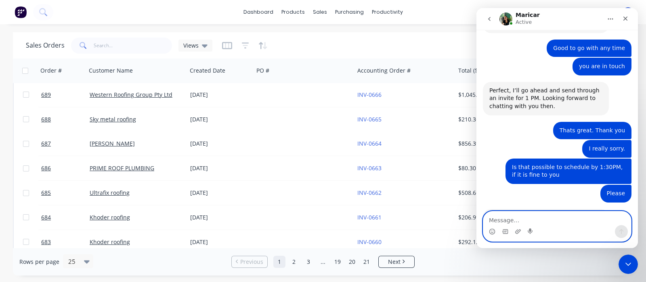
scroll to position [2001, 0]
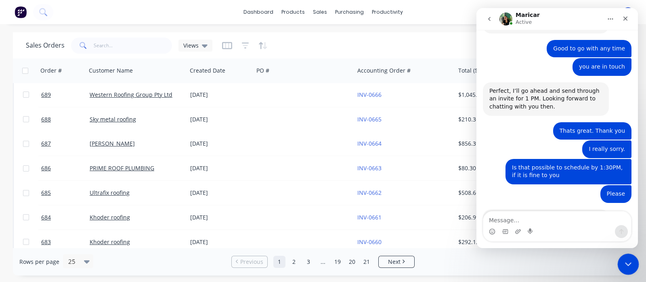
click at [624, 263] on icon "Close Intercom Messenger" at bounding box center [627, 263] width 10 height 10
